Goal: Task Accomplishment & Management: Manage account settings

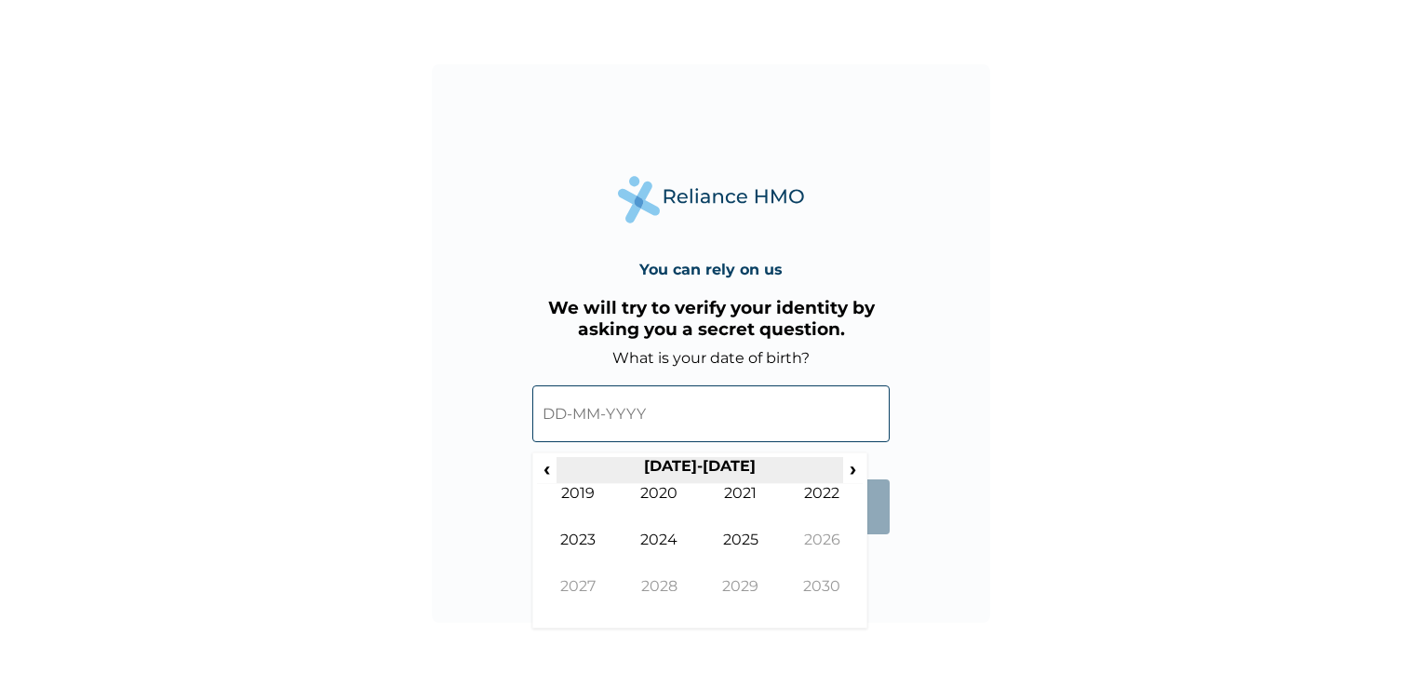
click at [558, 472] on th "2020-2029" at bounding box center [700, 470] width 286 height 26
click at [557, 472] on th "2020-2029" at bounding box center [700, 470] width 286 height 26
click at [557, 472] on tr "‹ 2020-2029 ›" at bounding box center [700, 470] width 326 height 26
click at [557, 472] on th "2020-2029" at bounding box center [700, 470] width 286 height 26
click at [551, 471] on span "‹" at bounding box center [547, 468] width 20 height 23
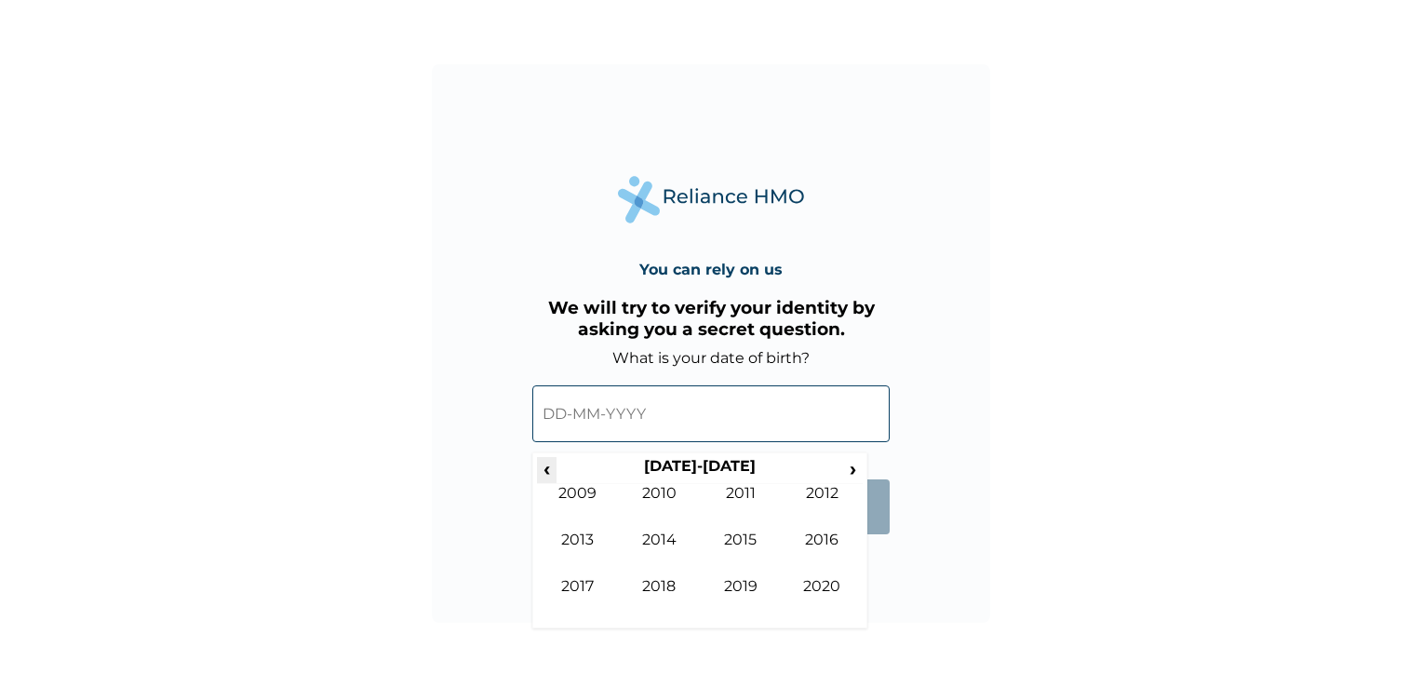
click at [547, 465] on span "‹" at bounding box center [547, 468] width 20 height 23
click at [545, 465] on span "‹" at bounding box center [547, 468] width 20 height 23
click at [545, 464] on span "‹" at bounding box center [547, 468] width 20 height 23
click at [663, 589] on td "1978" at bounding box center [660, 600] width 82 height 47
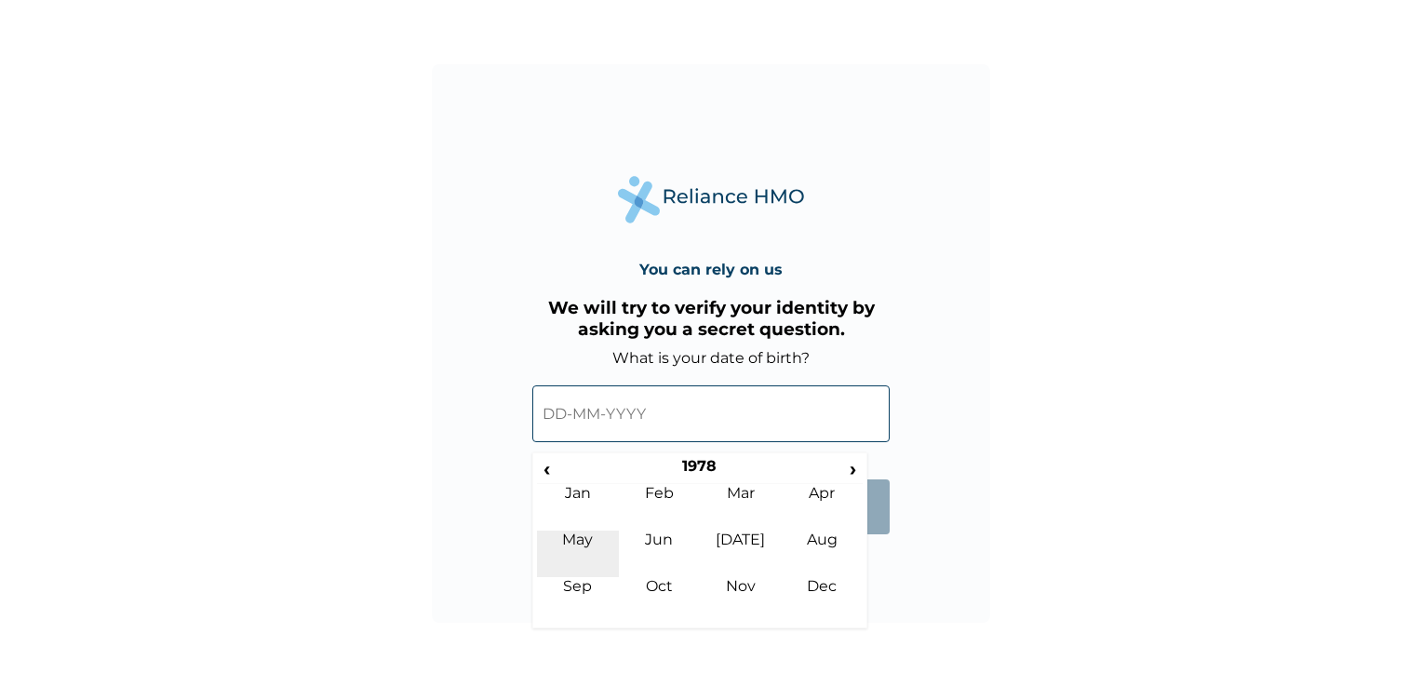
click at [585, 542] on td "May" at bounding box center [578, 554] width 82 height 47
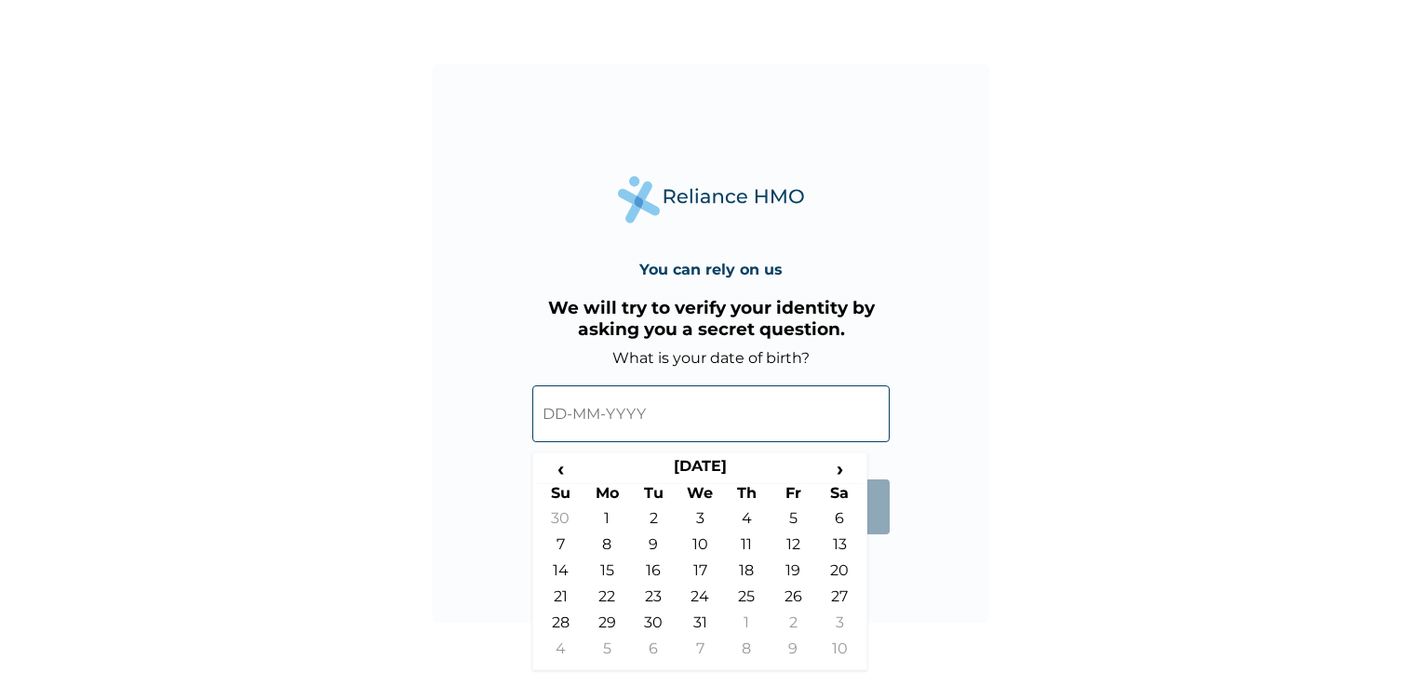
click at [610, 622] on td "29" at bounding box center [607, 626] width 47 height 26
type input "29-05-1978"
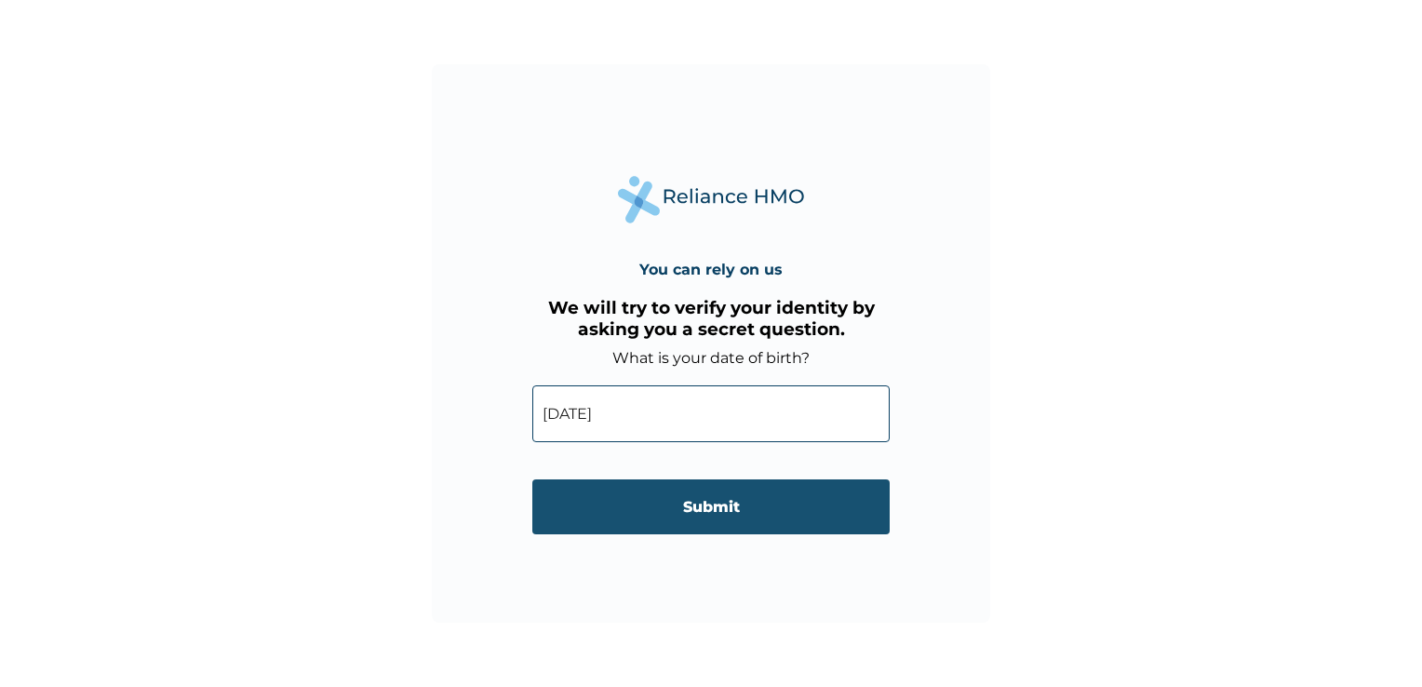
click at [721, 513] on input "Submit" at bounding box center [710, 506] width 357 height 55
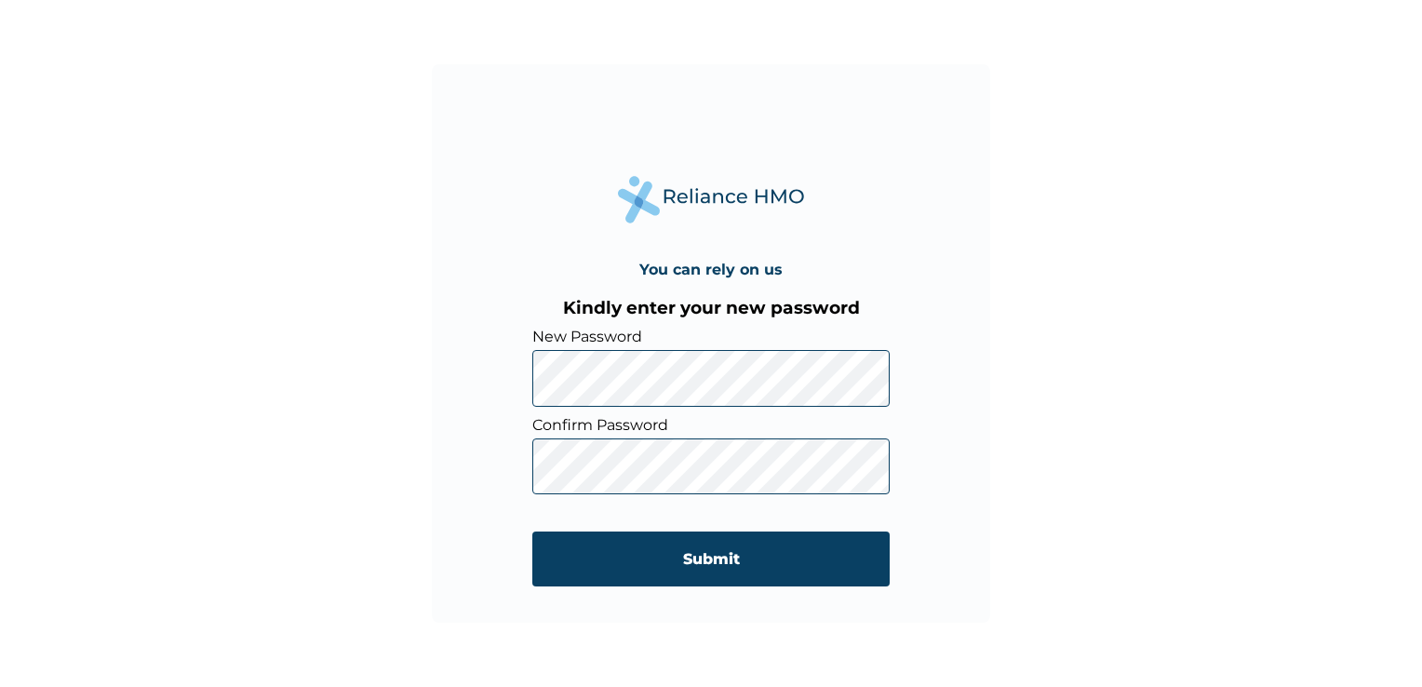
click at [918, 394] on div "You can rely on us Kindly enter your new password New Password Confirm Password…" at bounding box center [711, 343] width 559 height 559
click at [512, 367] on div "You can rely on us Kindly enter your new password New Password Confirm Password…" at bounding box center [711, 343] width 559 height 559
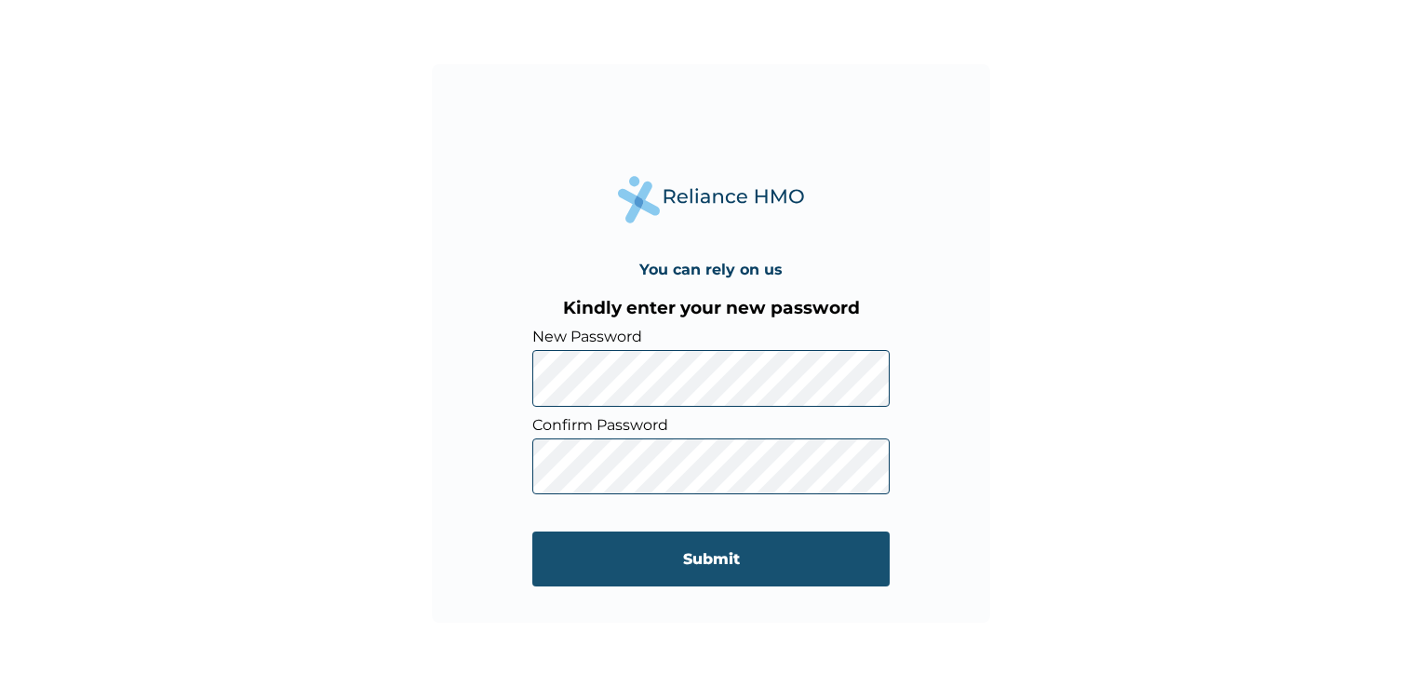
click at [724, 564] on input "Submit" at bounding box center [710, 559] width 357 height 55
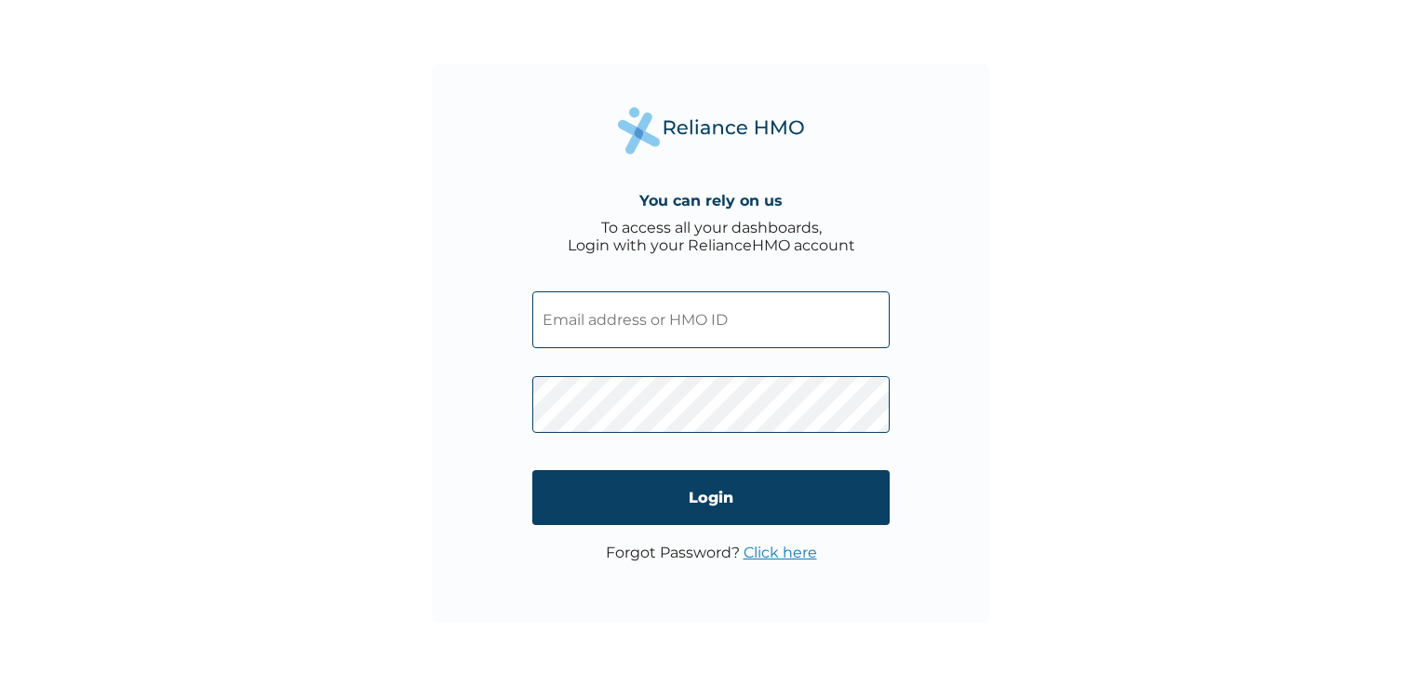
click at [599, 319] on input "text" at bounding box center [710, 319] width 357 height 57
type input "gaadumwill@yahoo.com"
click at [981, 398] on div "You can rely on us To access all your dashboards, Login with your RelianceHMO a…" at bounding box center [711, 343] width 559 height 559
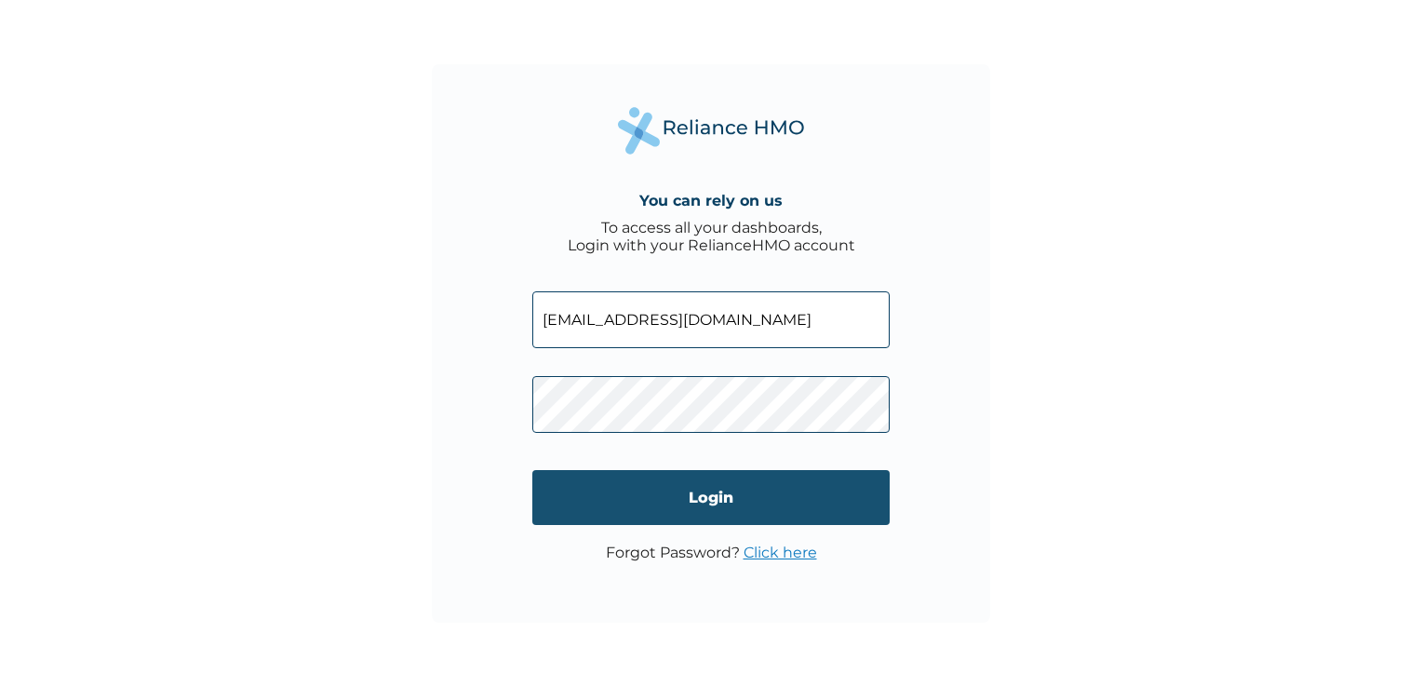
click at [711, 501] on input "Login" at bounding box center [710, 497] width 357 height 55
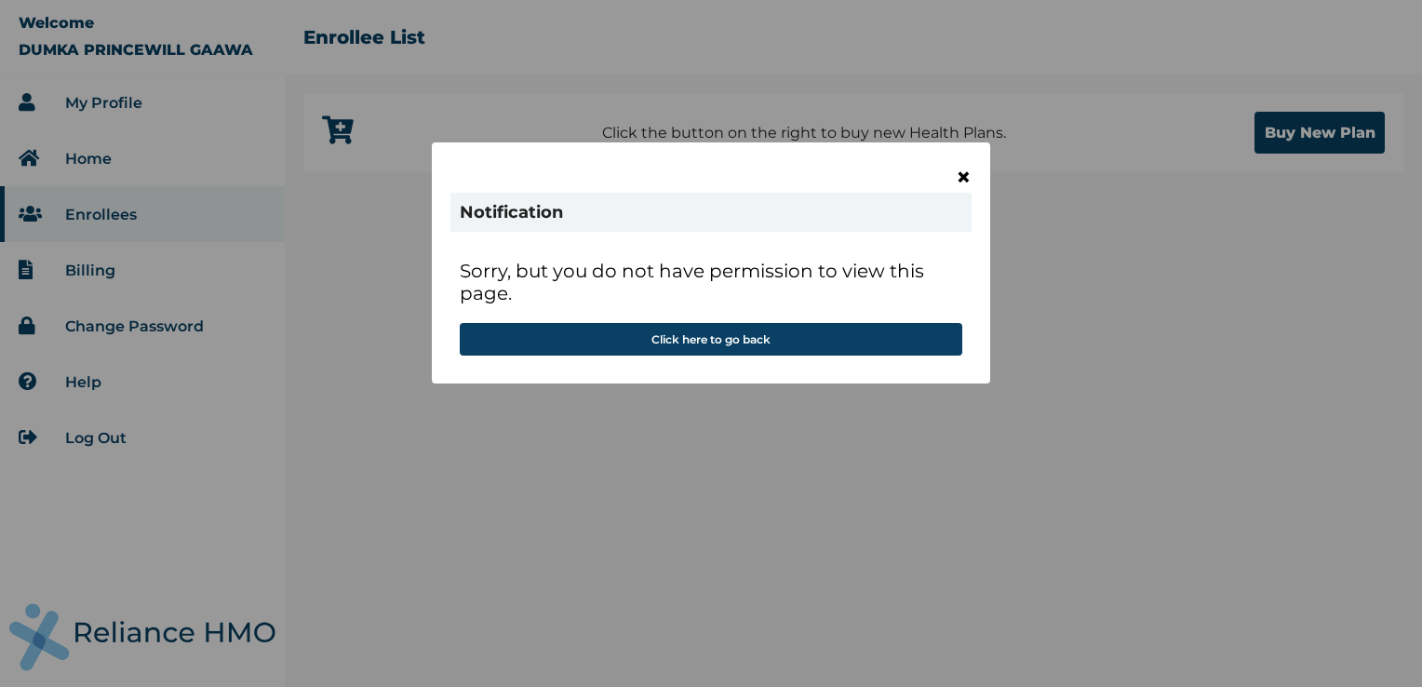
click at [964, 177] on span "×" at bounding box center [964, 177] width 16 height 32
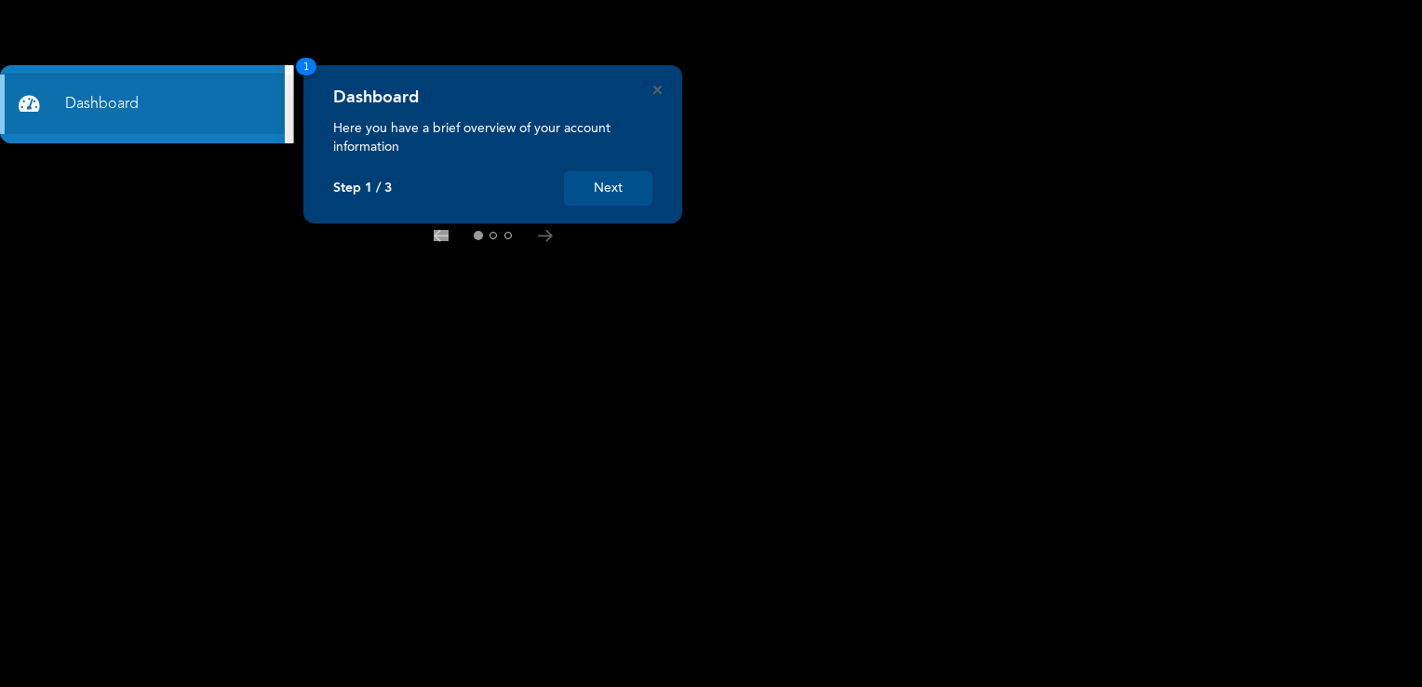
click at [612, 186] on button "Next" at bounding box center [608, 188] width 88 height 34
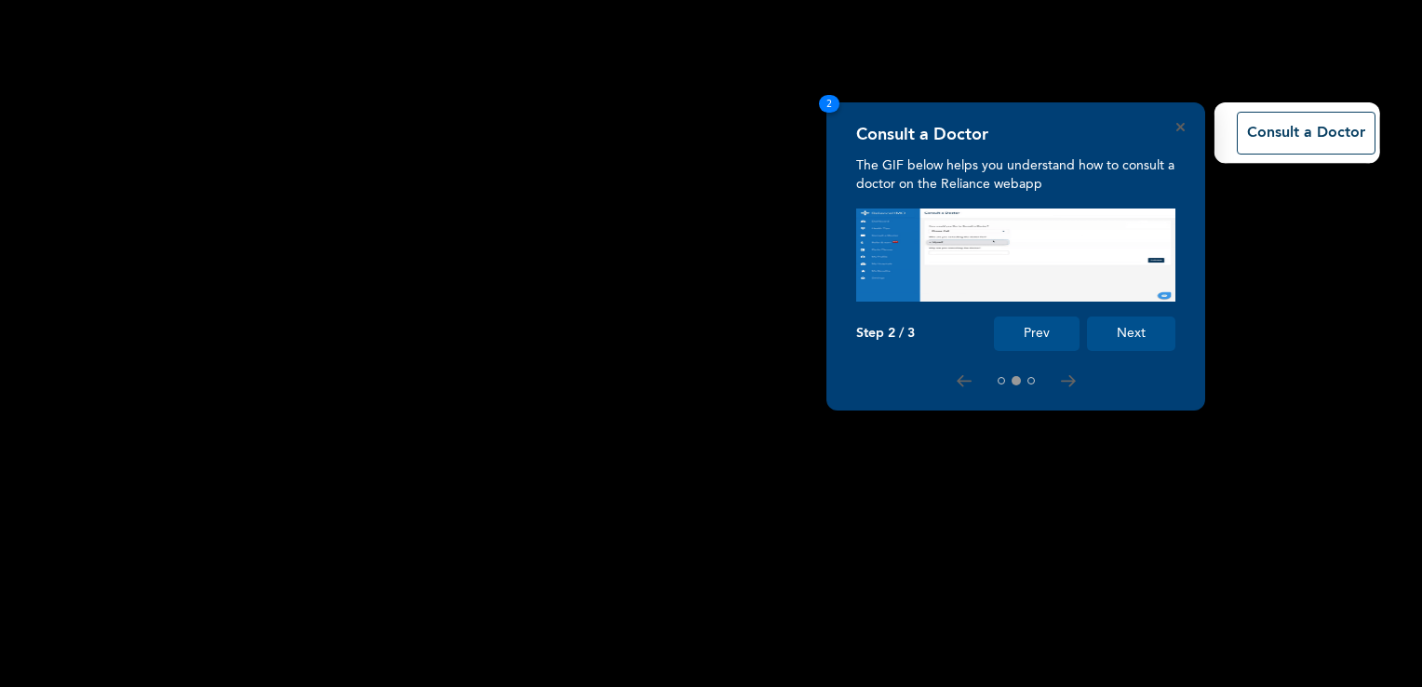
click at [1147, 341] on button "Next" at bounding box center [1131, 333] width 88 height 34
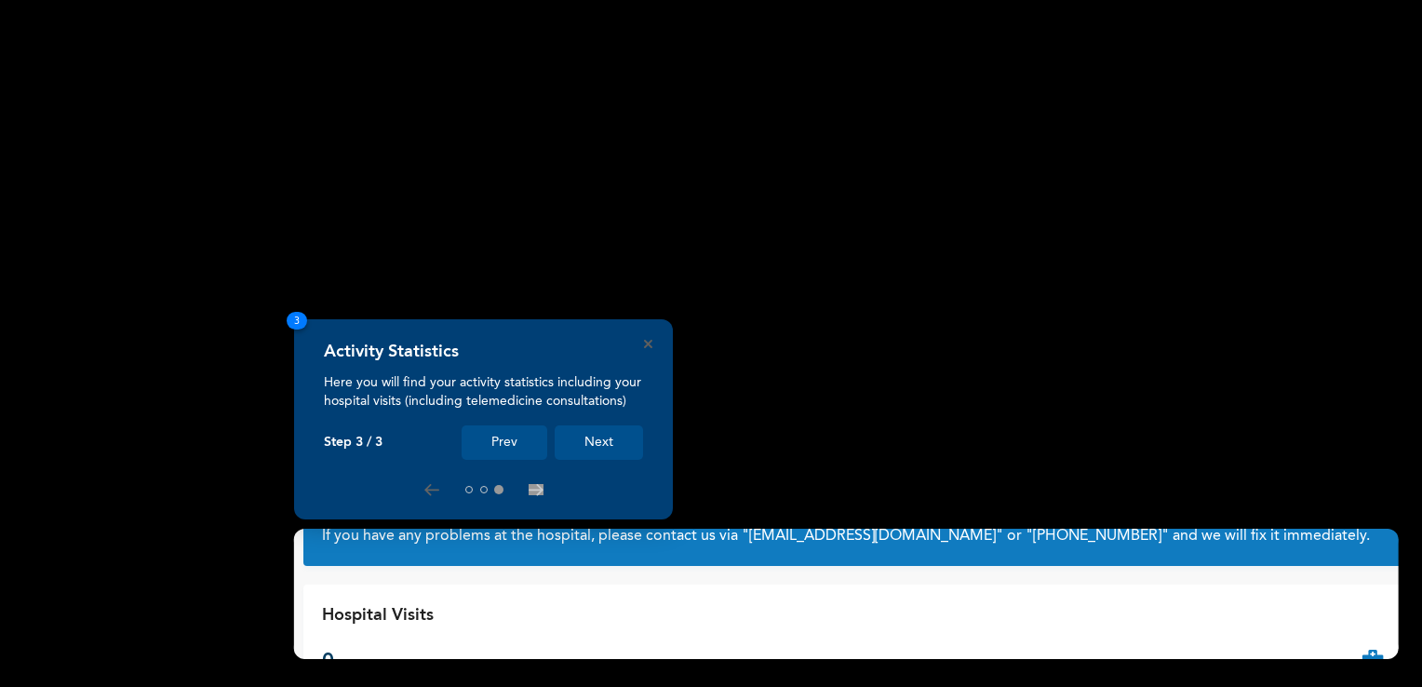
scroll to position [46, 0]
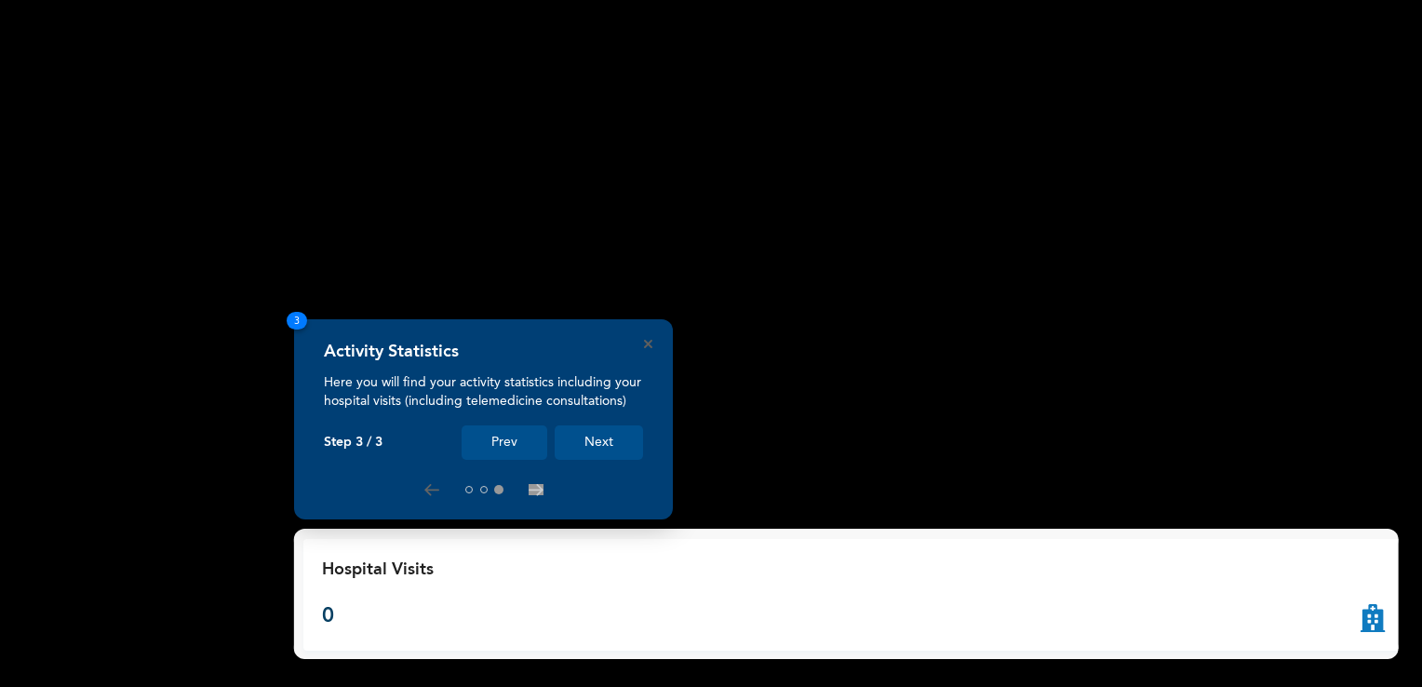
click at [600, 436] on button "Next" at bounding box center [599, 442] width 88 height 34
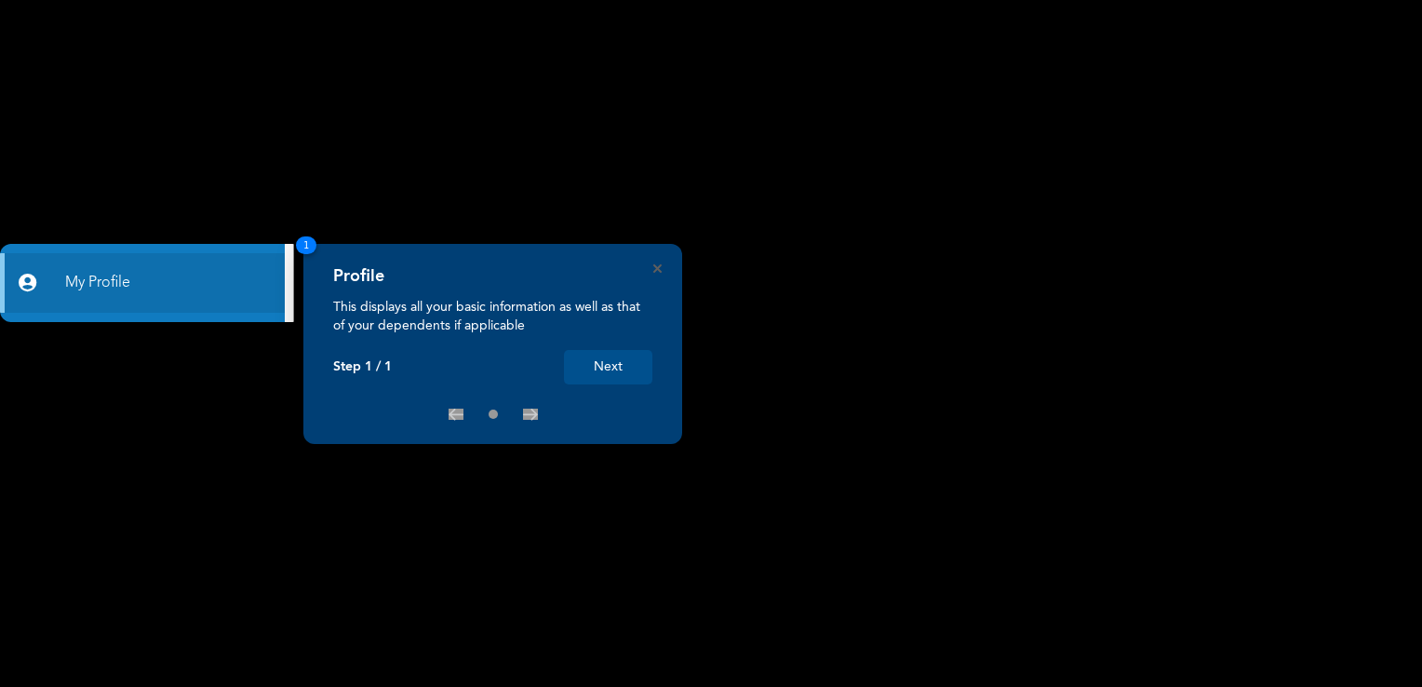
click at [624, 362] on button "Next" at bounding box center [608, 367] width 88 height 34
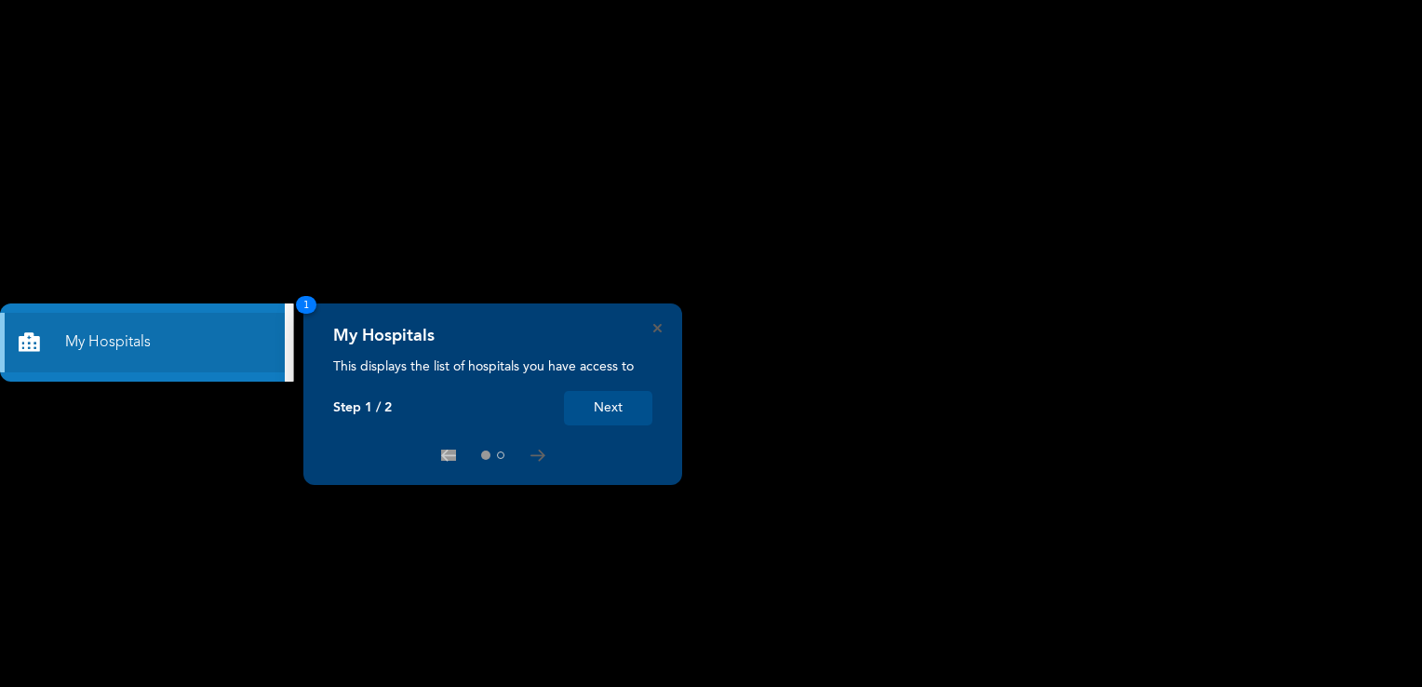
click at [614, 408] on button "Next" at bounding box center [608, 408] width 88 height 34
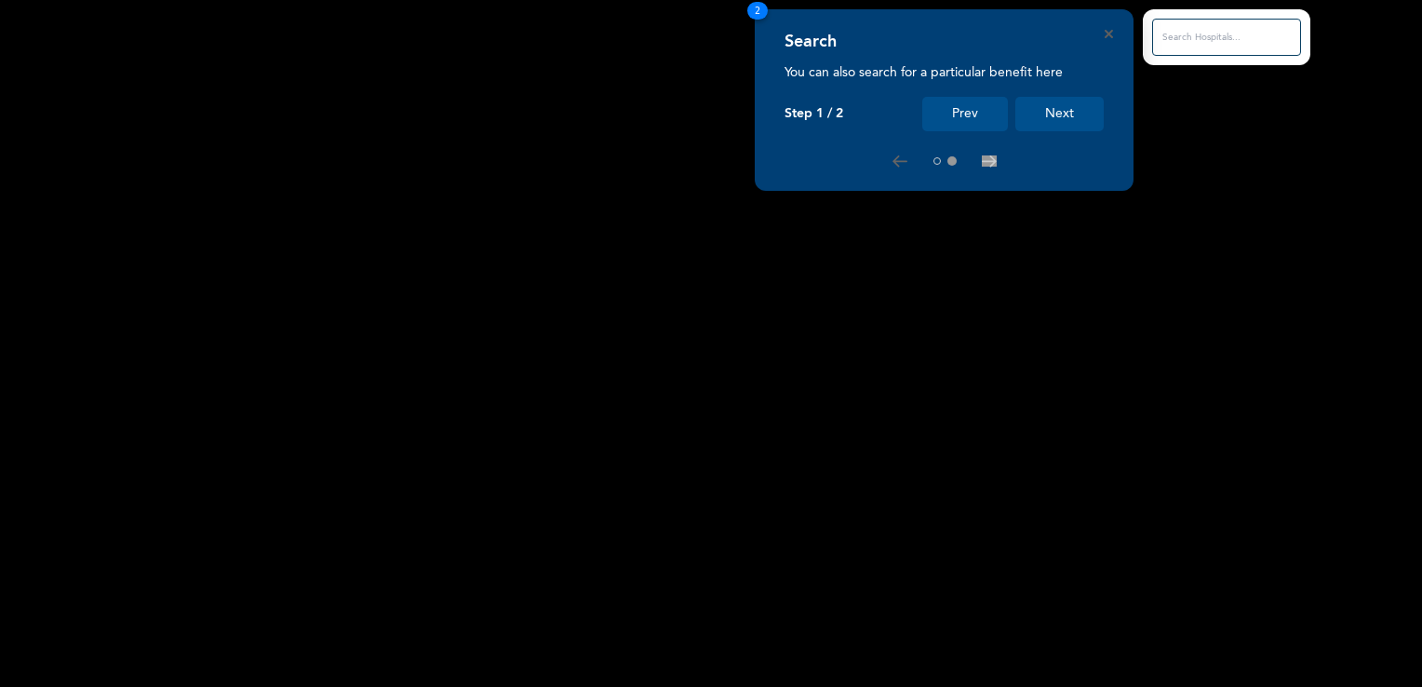
click at [1069, 109] on button "Next" at bounding box center [1060, 114] width 88 height 34
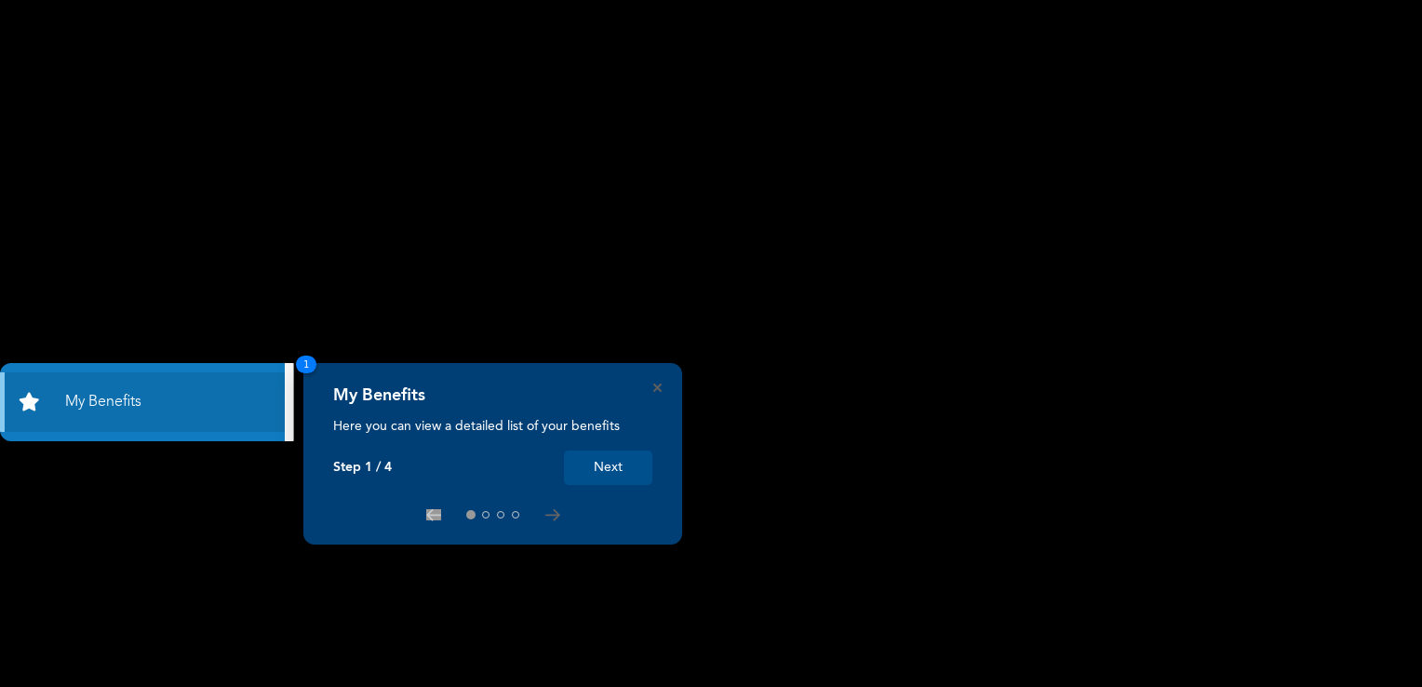
click at [598, 475] on button "Next" at bounding box center [608, 468] width 88 height 34
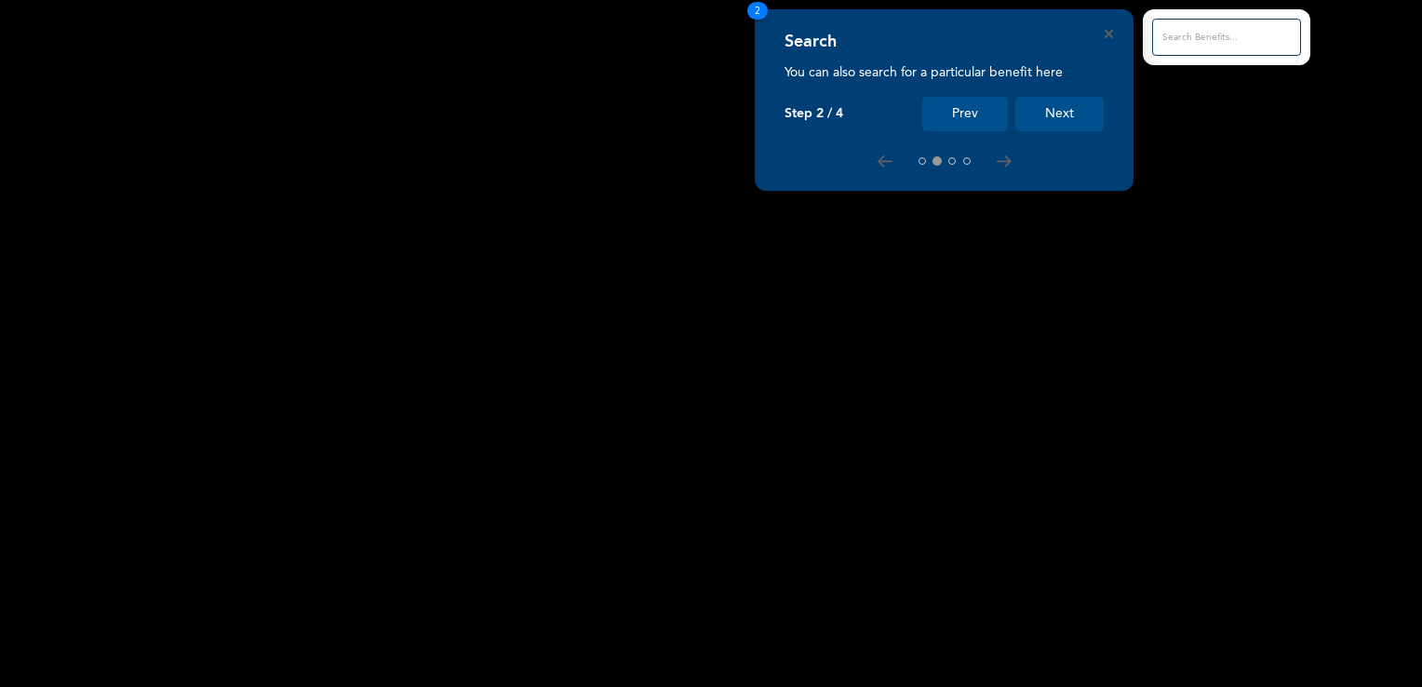
click at [1054, 107] on button "Next" at bounding box center [1060, 114] width 88 height 34
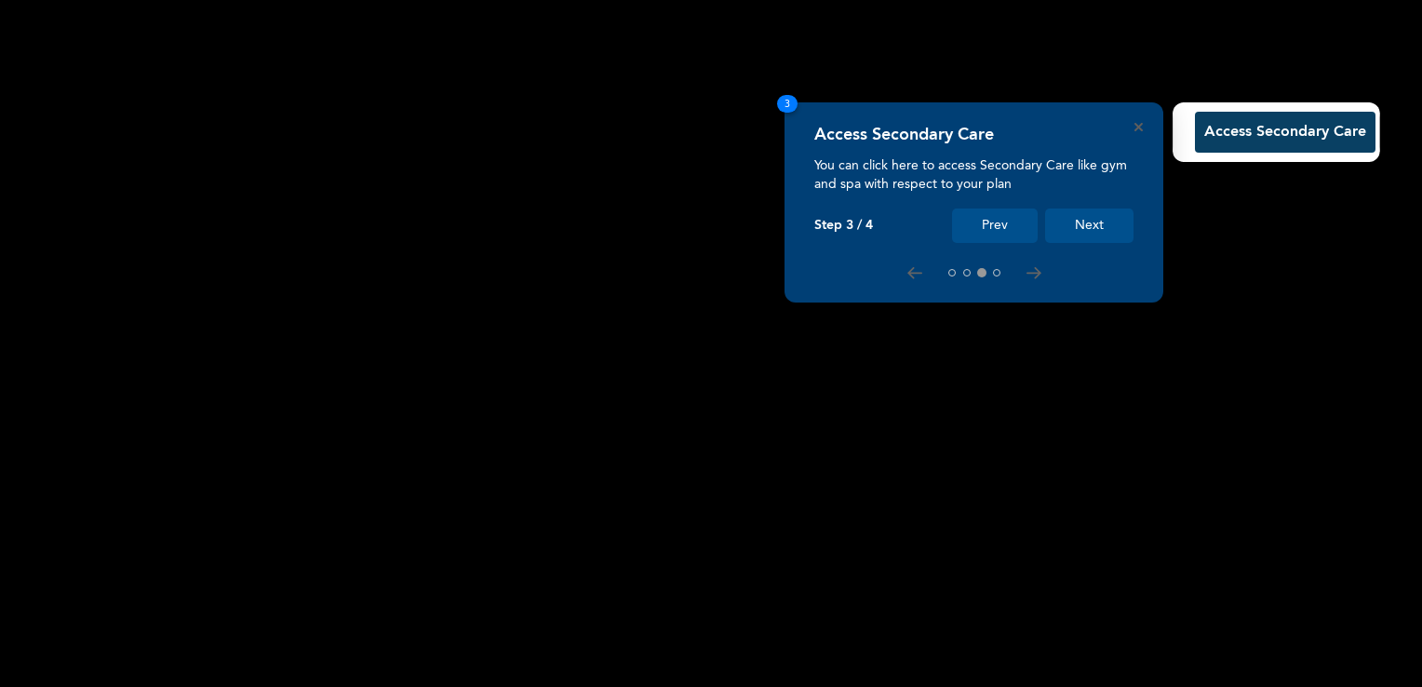
click at [1091, 233] on button "Next" at bounding box center [1089, 226] width 88 height 34
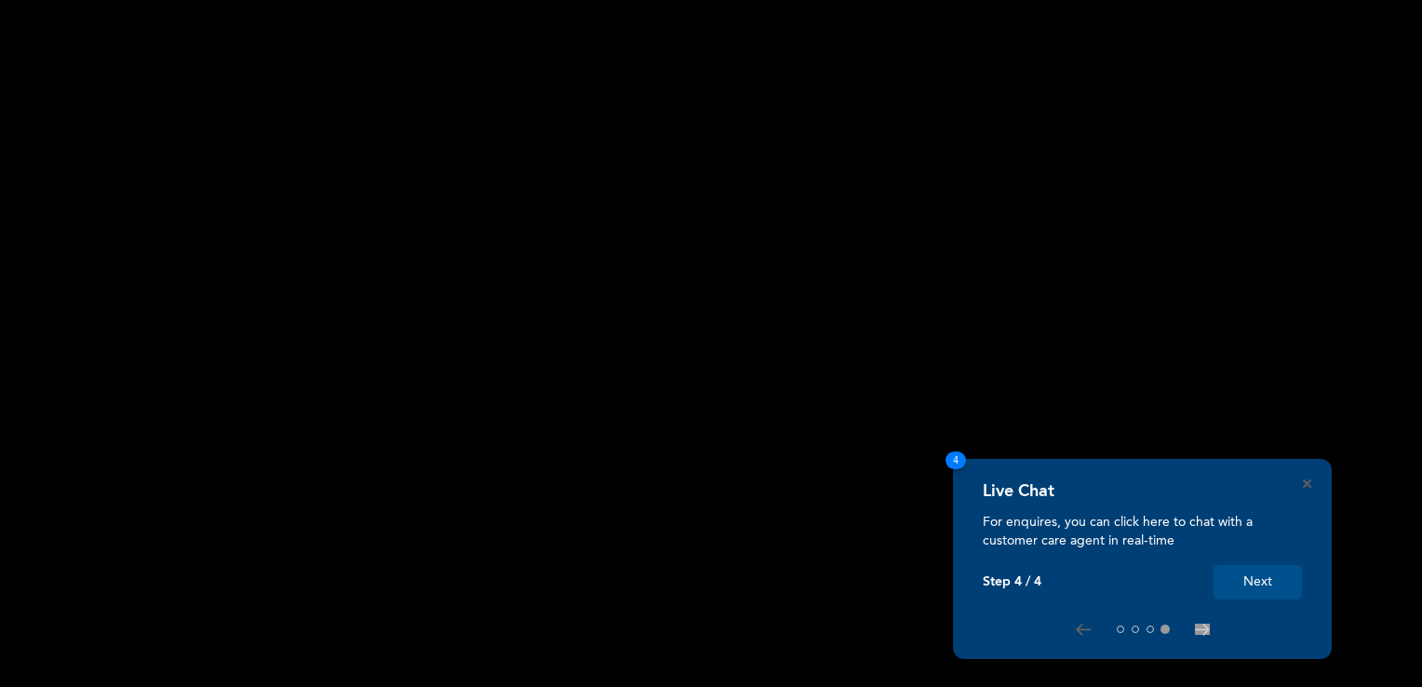
click at [1258, 575] on button "Next" at bounding box center [1258, 582] width 88 height 34
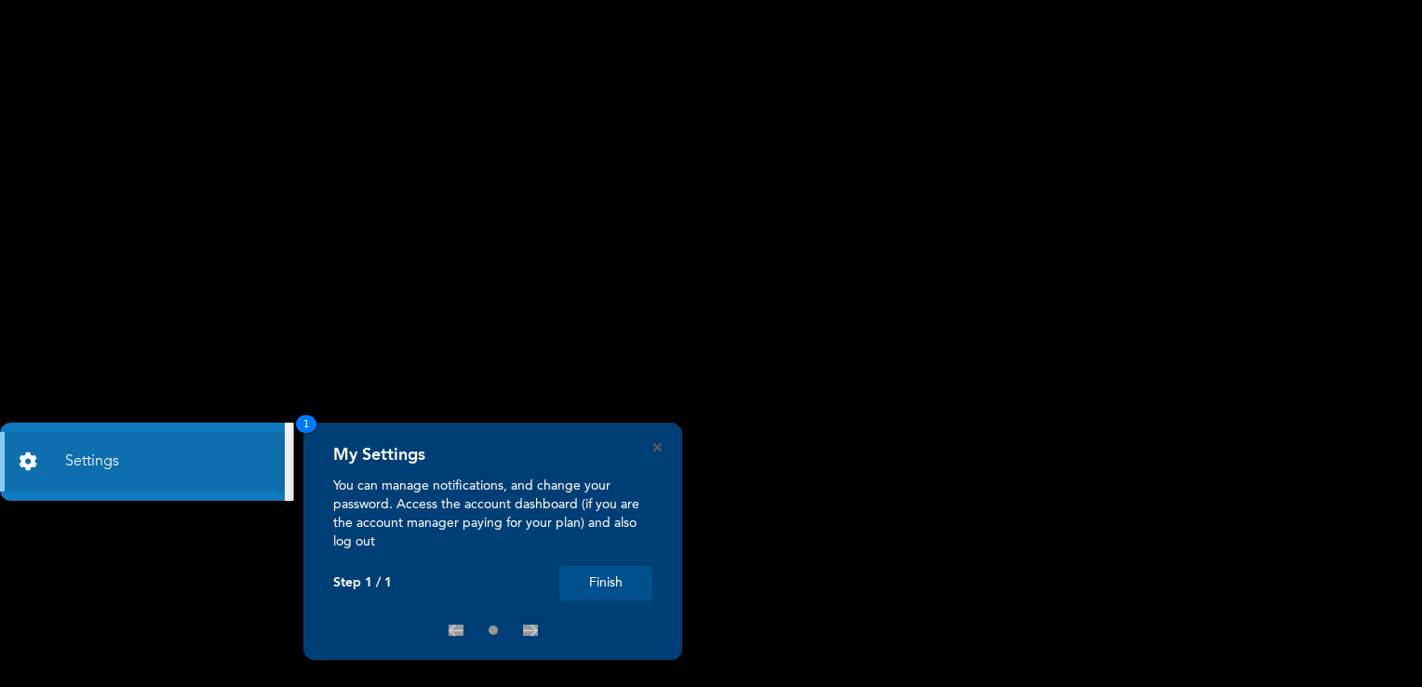
click at [614, 580] on button "Finish" at bounding box center [605, 583] width 93 height 34
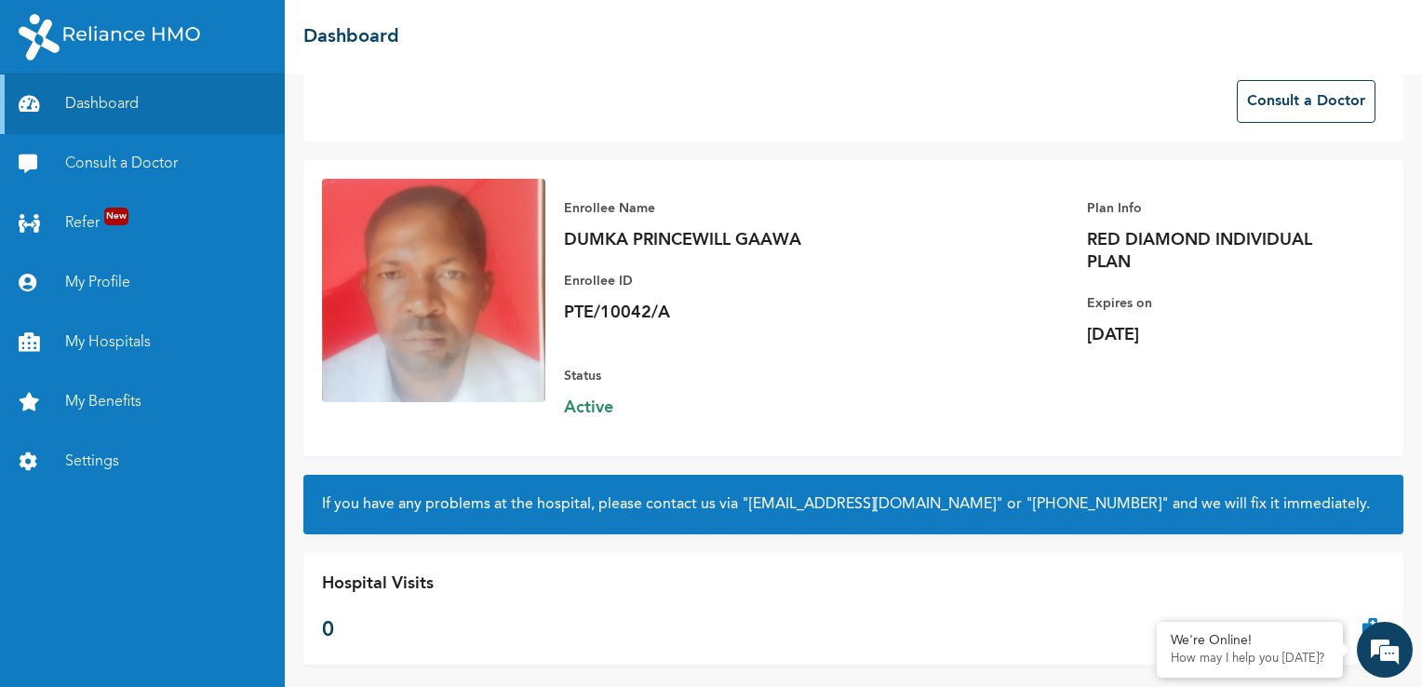
scroll to position [46, 0]
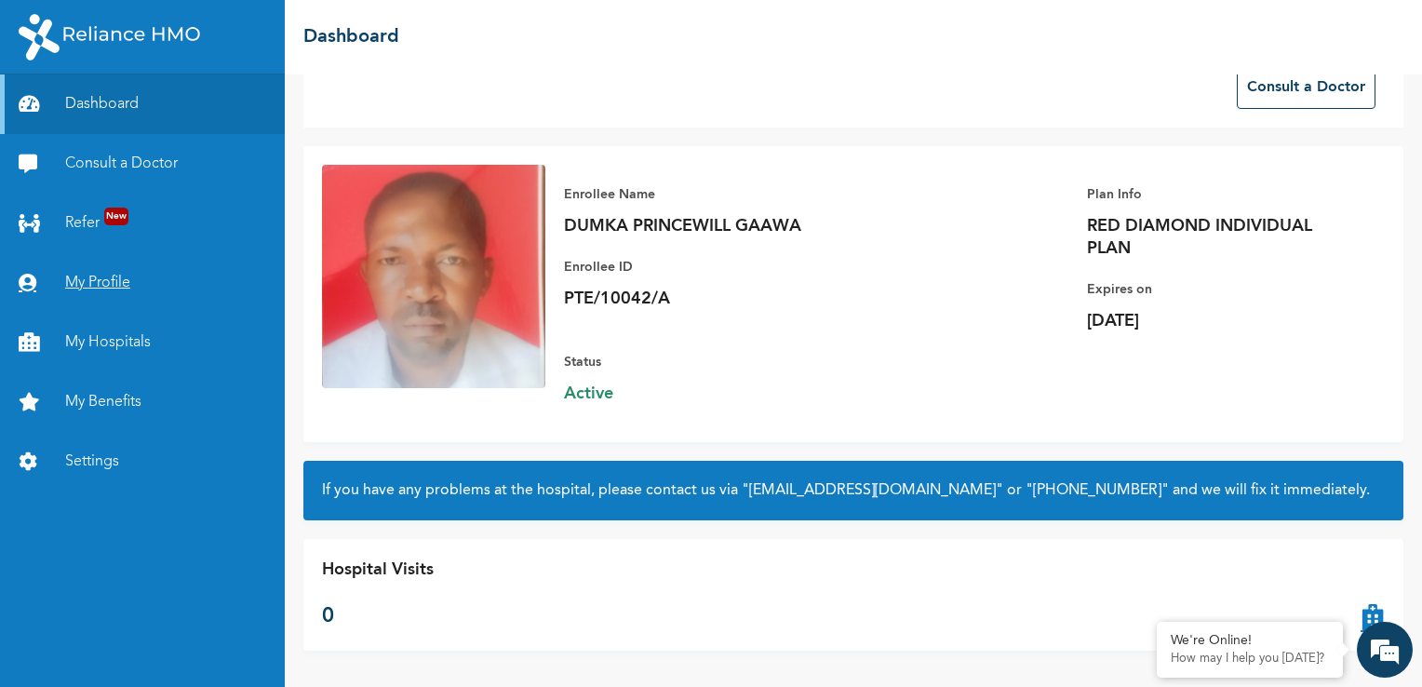
click at [104, 287] on link "My Profile" at bounding box center [142, 283] width 285 height 60
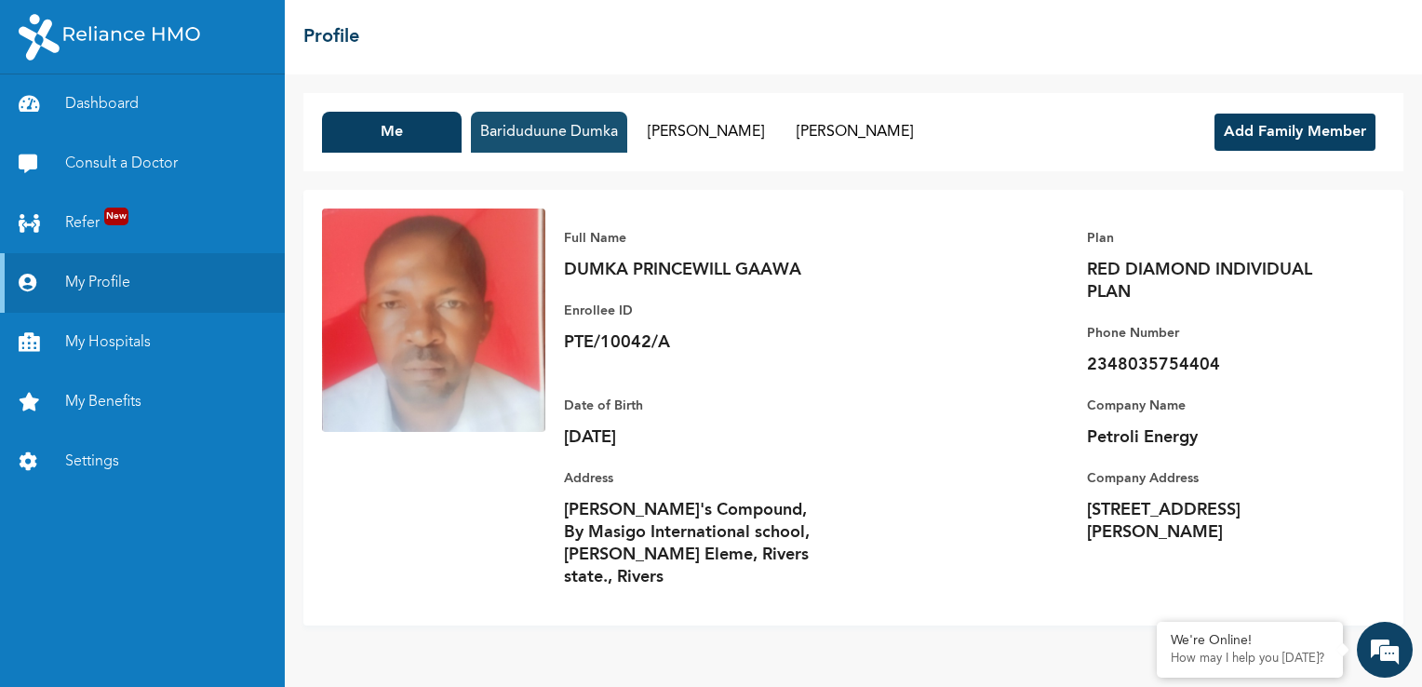
click at [544, 133] on button "Bariduduune Dumka" at bounding box center [549, 132] width 156 height 41
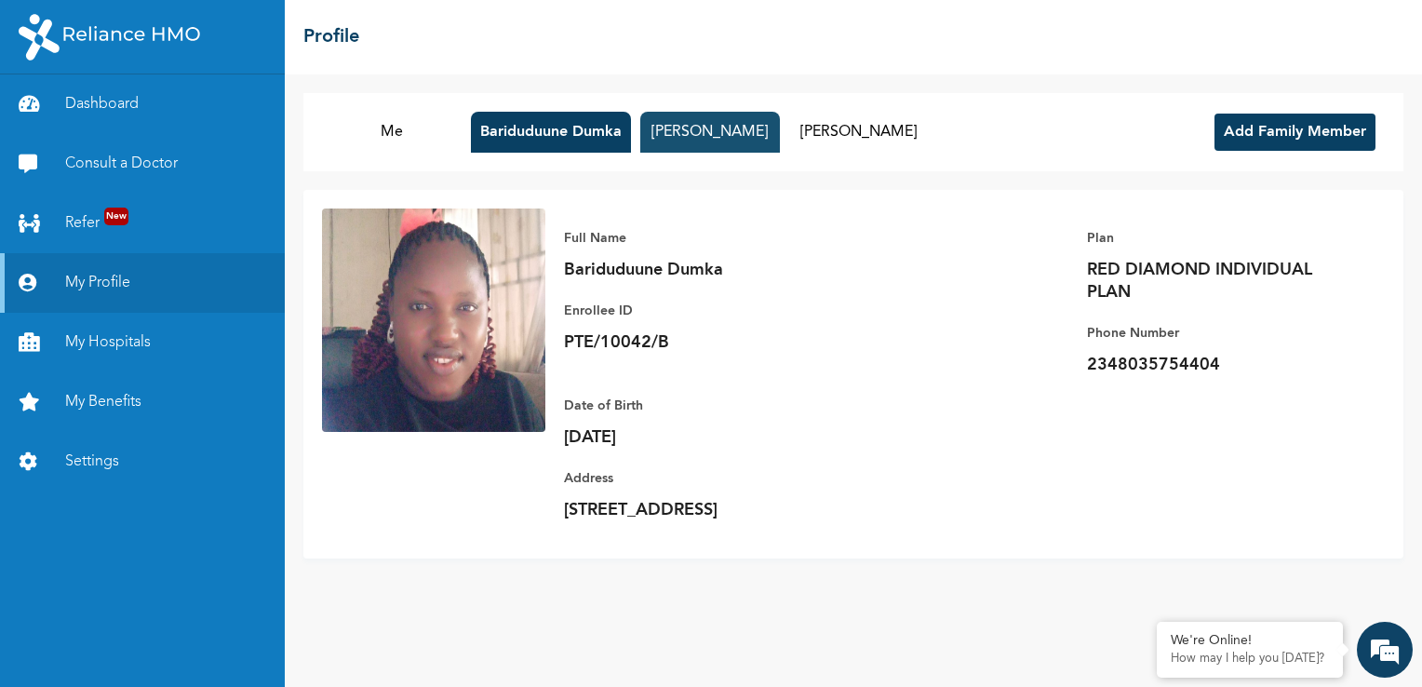
click at [691, 139] on button "[PERSON_NAME]" at bounding box center [710, 132] width 140 height 41
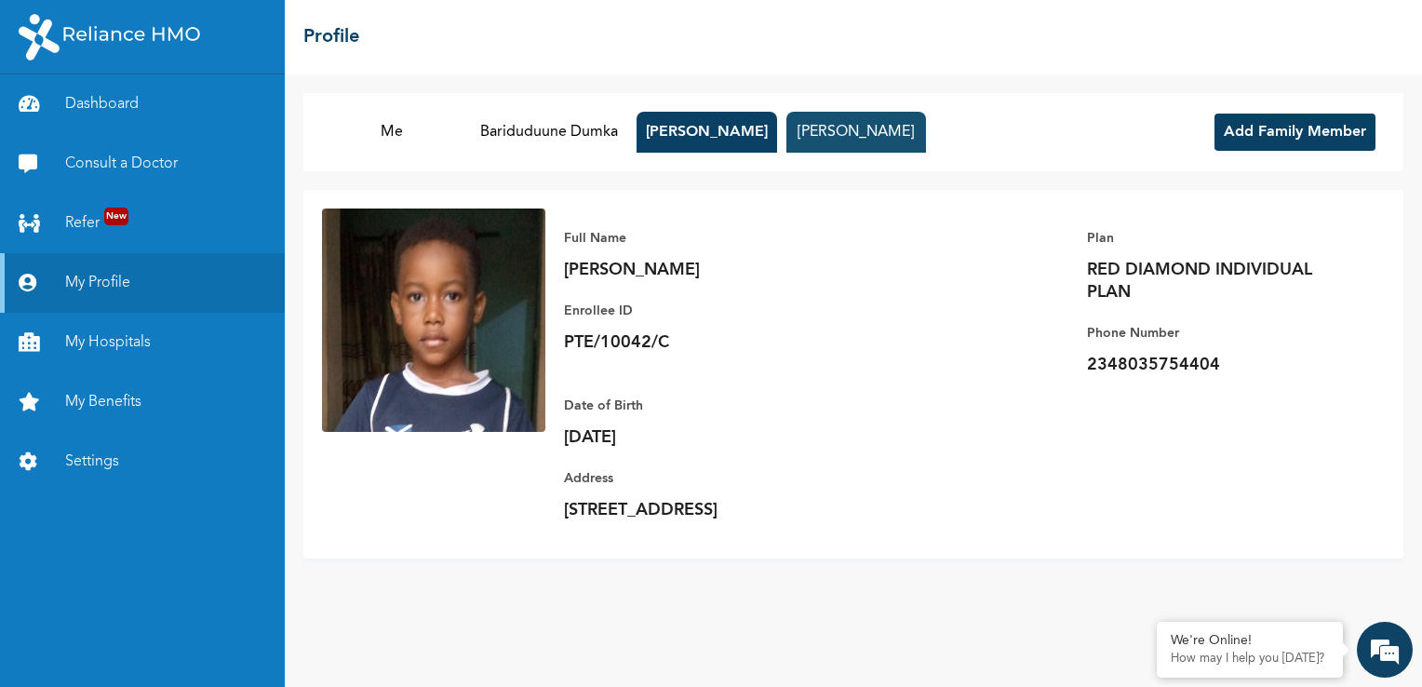
click at [834, 136] on button "[PERSON_NAME]" at bounding box center [857, 132] width 140 height 41
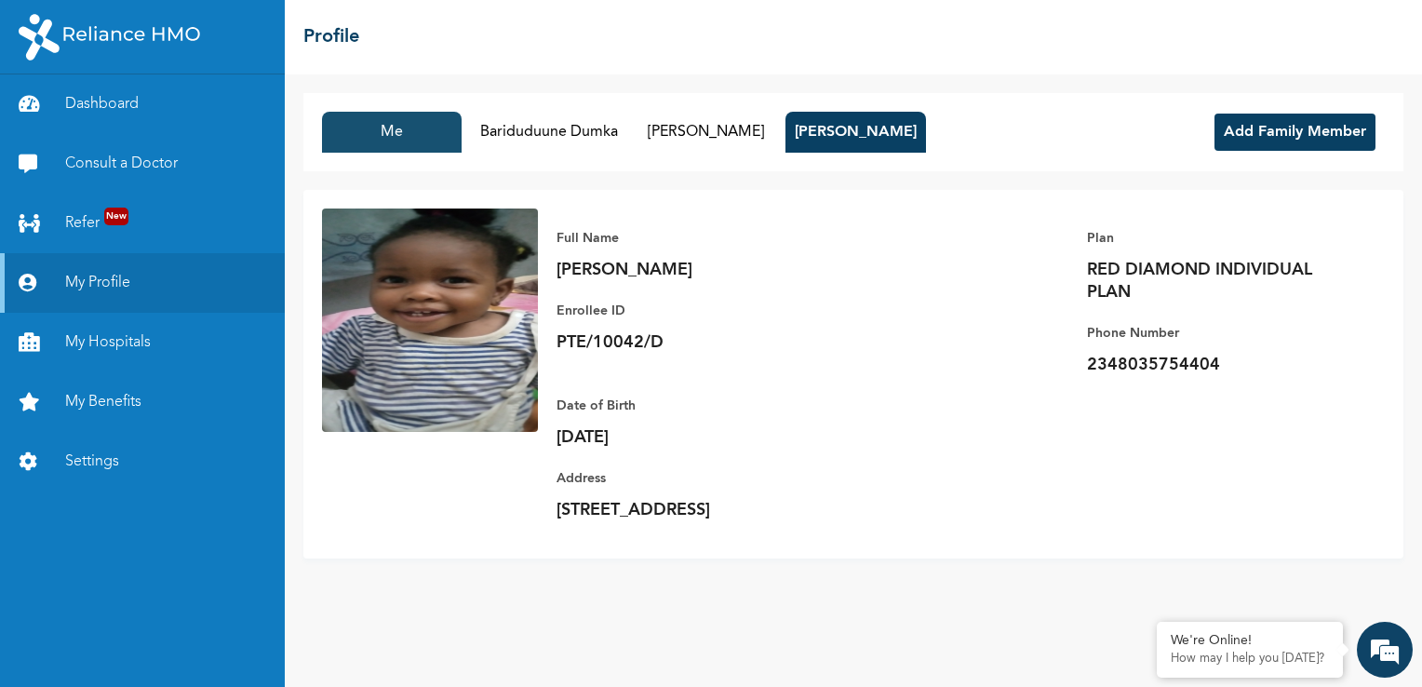
click at [387, 130] on button "Me" at bounding box center [392, 132] width 140 height 41
